Goal: Task Accomplishment & Management: Complete application form

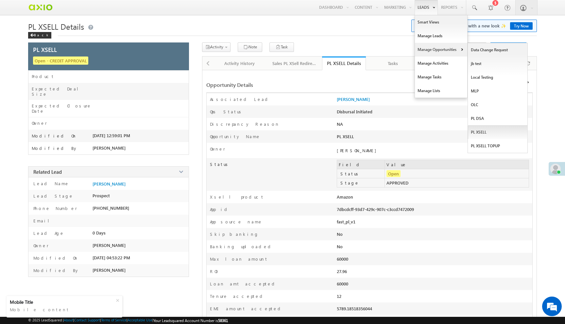
click at [477, 134] on link "PL XSELL" at bounding box center [498, 133] width 60 height 14
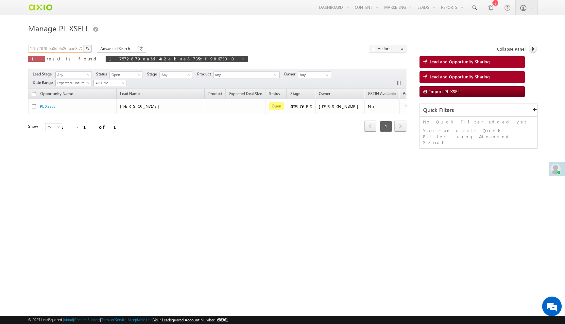
click at [62, 47] on input "17572879-ea3d-4e2e-bae8-735cf9867300" at bounding box center [56, 49] width 56 height 8
paste input "3b5a61c3-a28f-4264-895a-7f65cc6a60ee"
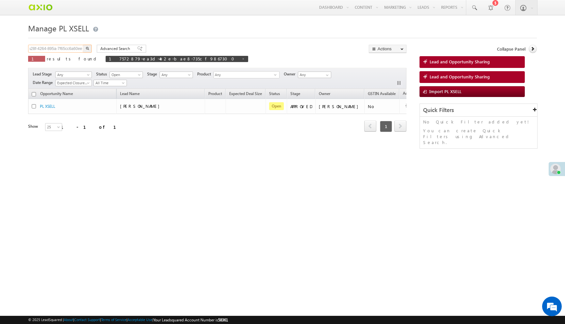
type input "3b5a61c3-a28f-4264-895a-7f65cc6a60ee"
click at [83, 45] on button "button" at bounding box center [87, 49] width 9 height 8
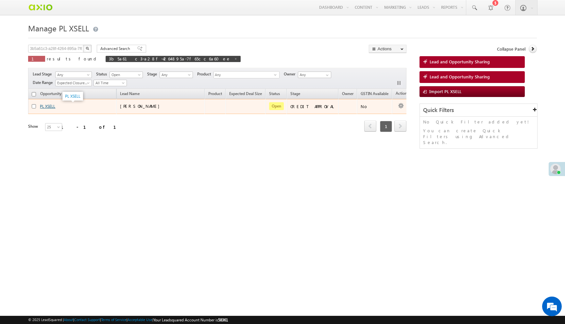
click at [51, 105] on link "PL XSELL" at bounding box center [47, 106] width 15 height 5
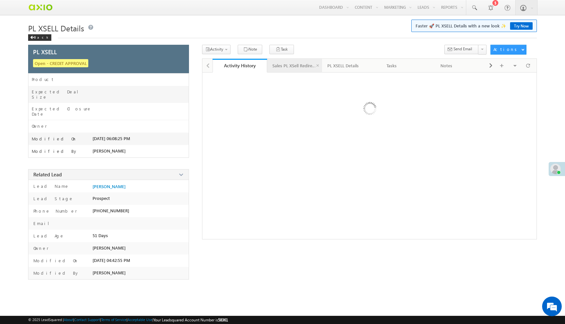
click at [301, 67] on div "Sales PL XSell Redirection" at bounding box center [294, 66] width 44 height 8
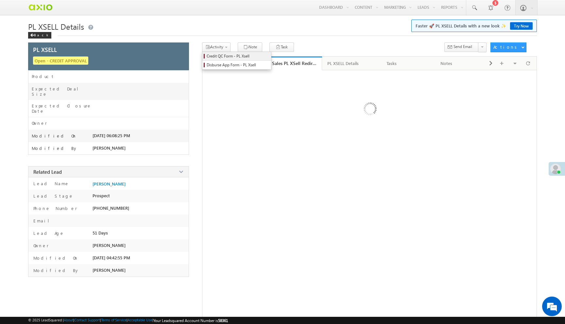
click at [224, 55] on span "Credit QC Form - PL Xsell" at bounding box center [238, 56] width 62 height 6
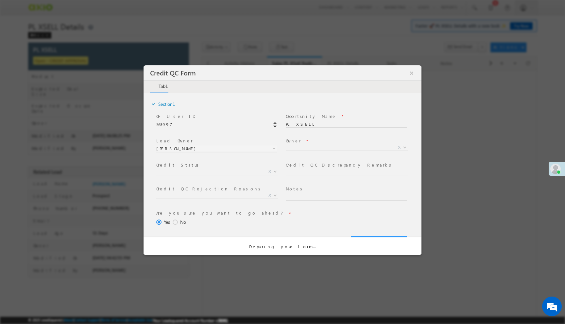
select select "c948bf67-3903-11ef-bbd2-0695f51e8b4b"
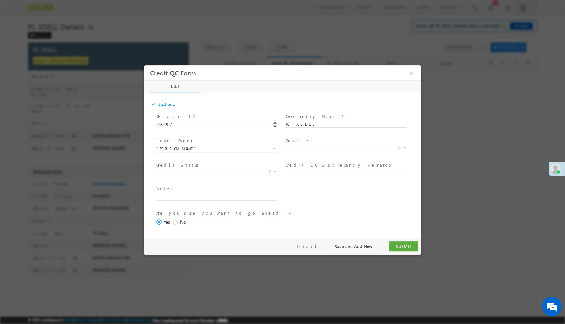
click at [231, 176] on span "X" at bounding box center [217, 173] width 122 height 7
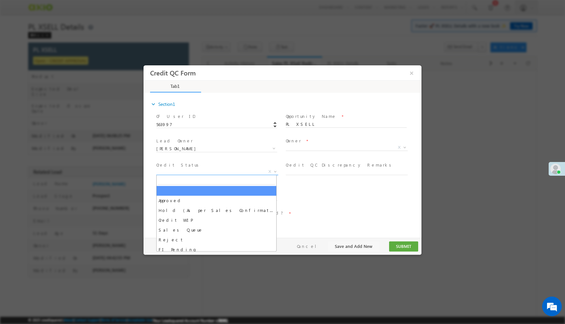
click at [232, 174] on span "X" at bounding box center [217, 172] width 122 height 7
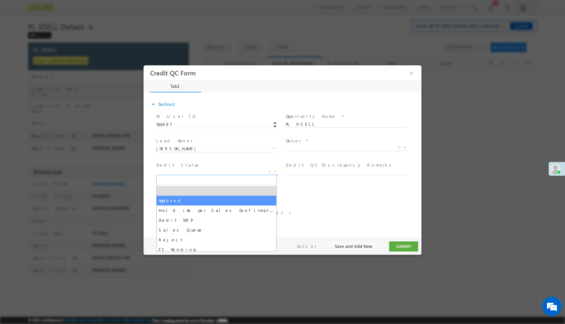
select select "Approved"
select select "NA"
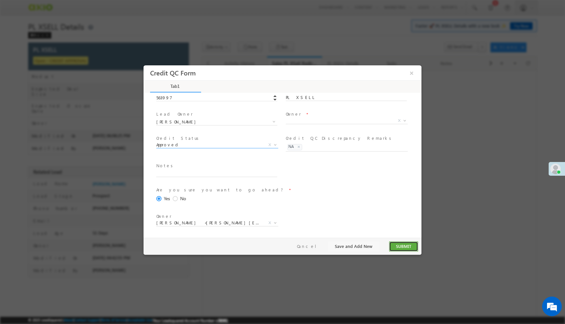
click at [400, 243] on button "SUBMIT" at bounding box center [403, 247] width 29 height 10
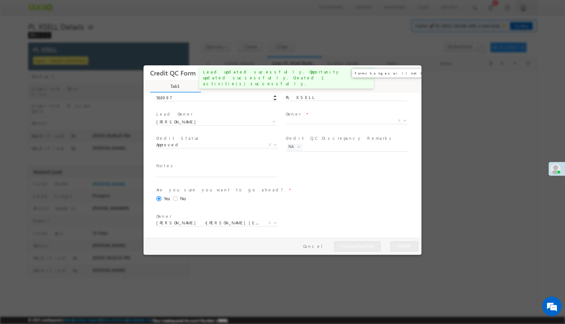
click at [412, 75] on button "×" at bounding box center [411, 73] width 11 height 12
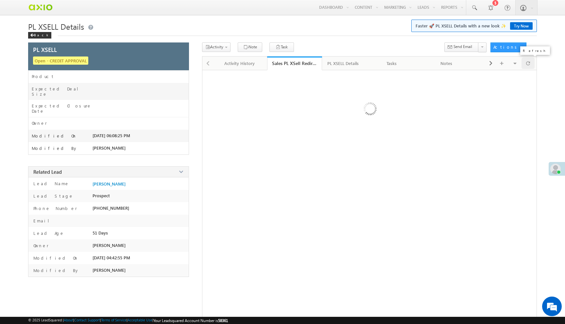
click at [525, 64] on div at bounding box center [528, 63] width 13 height 11
click at [225, 65] on span "Disburse App Form - PL Xsell" at bounding box center [238, 65] width 62 height 6
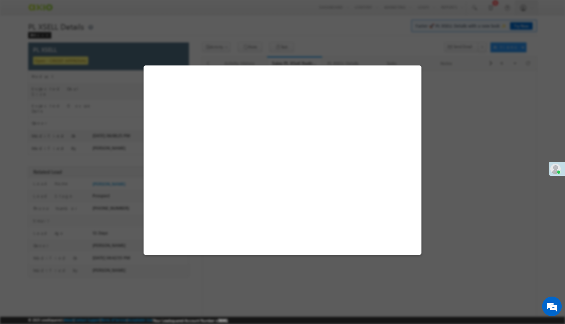
select select "PL XSell Disbursement Initiated"
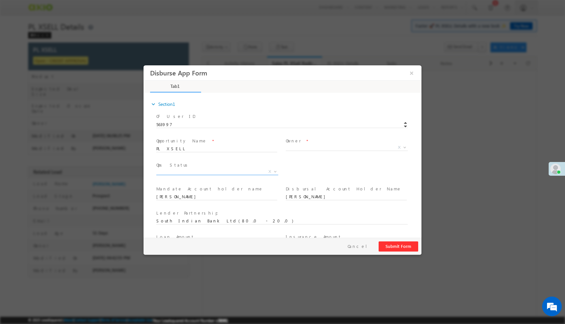
click at [237, 172] on span "X" at bounding box center [217, 172] width 122 height 7
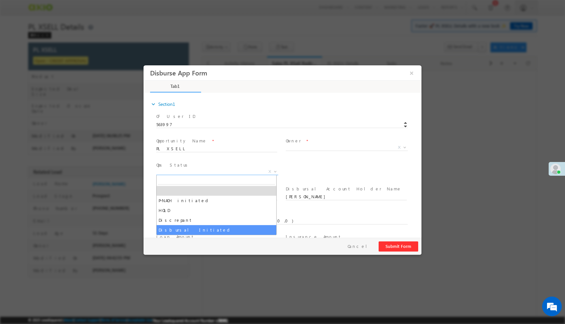
select select "Disbursal Initiated"
select select "NA"
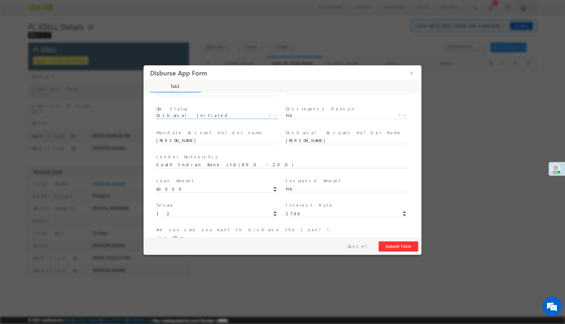
scroll to position [96, 0]
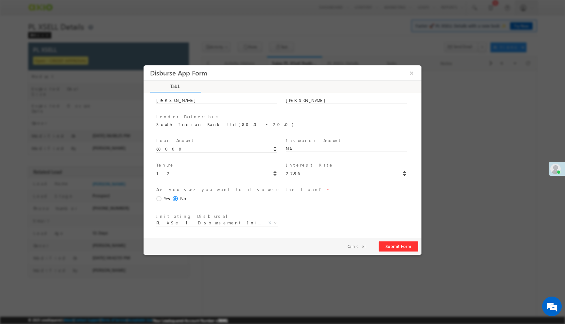
click at [159, 198] on span at bounding box center [159, 199] width 7 height 6
click at [144, 65] on input "Yes" at bounding box center [144, 65] width 0 height 0
click at [401, 248] on button "Submit Form" at bounding box center [399, 247] width 40 height 10
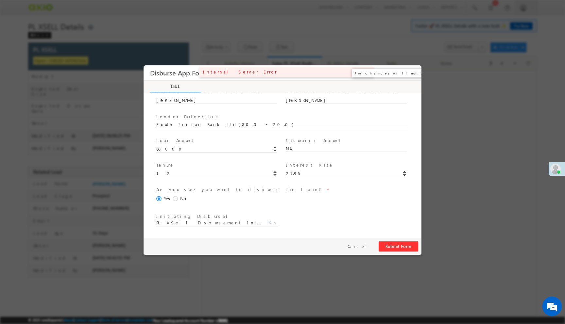
click at [412, 74] on button "×" at bounding box center [411, 73] width 11 height 12
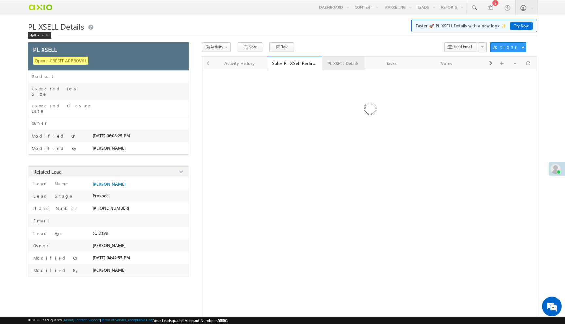
click at [350, 62] on div "PL XSELL Details" at bounding box center [342, 64] width 31 height 8
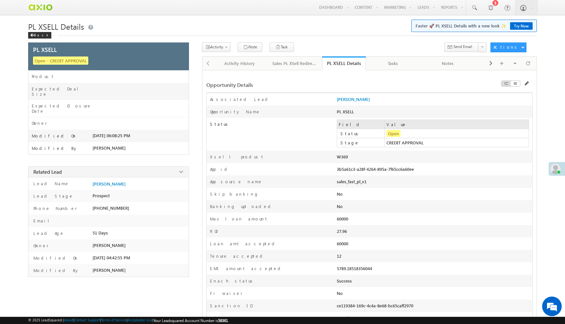
click at [349, 171] on div "3b5a61c3-a28f-4264-895a-7f65cc6a60ee" at bounding box center [395, 170] width 117 height 9
copy div "3b5a61c3-a28f-4264-895a-7f65cc6a60ee"
